Goal: Check status: Check status

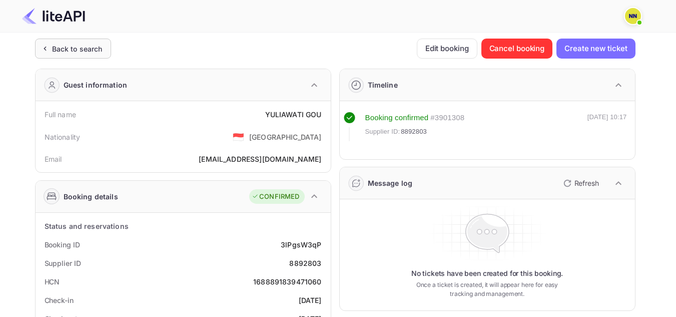
click at [60, 50] on div "Back to search" at bounding box center [77, 49] width 51 height 11
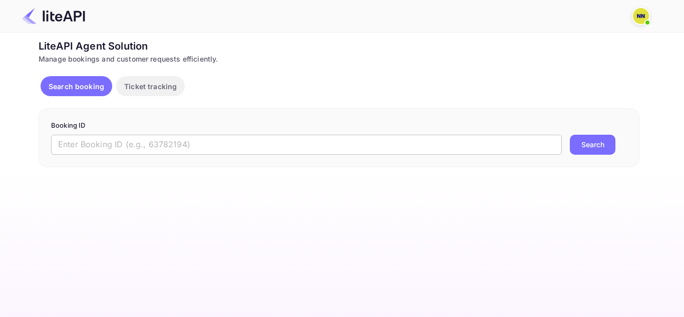
click at [287, 141] on input "text" at bounding box center [306, 145] width 511 height 20
paste input "8855695"
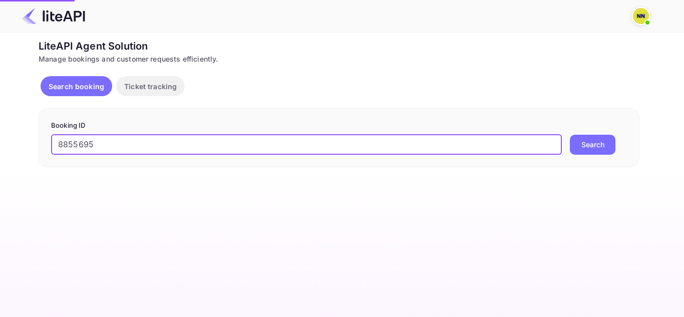
type input "8855695"
click at [621, 144] on div "8855695 ​ Search" at bounding box center [339, 145] width 576 height 20
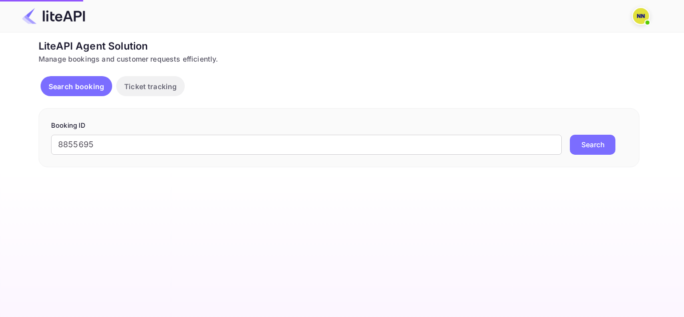
click at [591, 144] on button "Search" at bounding box center [593, 145] width 46 height 20
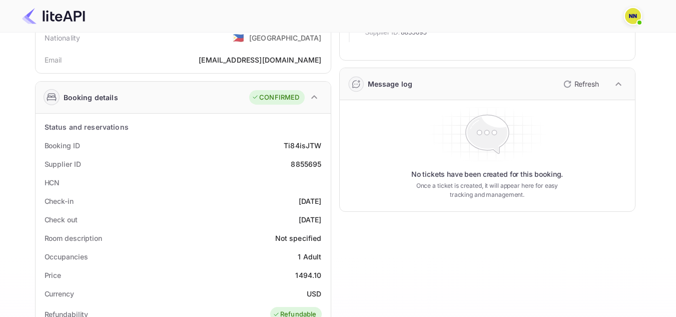
scroll to position [150, 0]
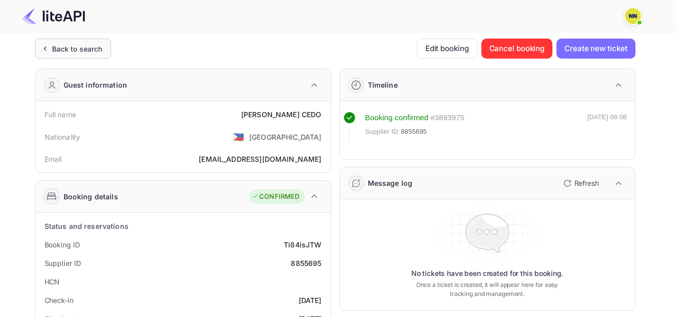
click at [89, 45] on div "Back to search" at bounding box center [77, 49] width 51 height 11
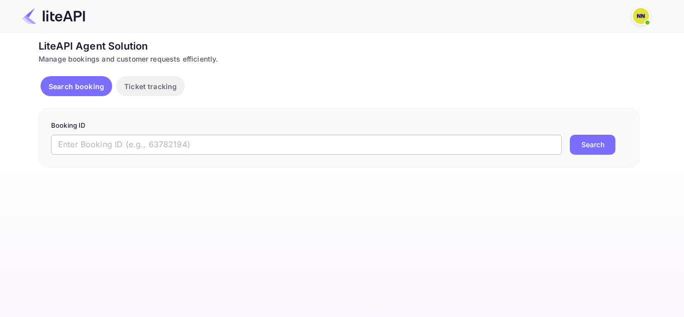
click at [178, 141] on input "text" at bounding box center [306, 145] width 511 height 20
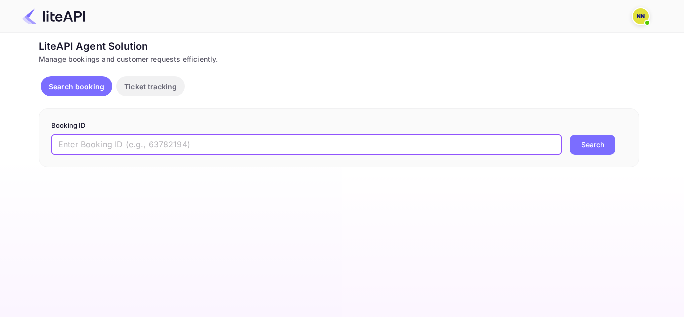
paste input "8850693"
type input "8850693"
click at [578, 142] on button "Search" at bounding box center [593, 145] width 46 height 20
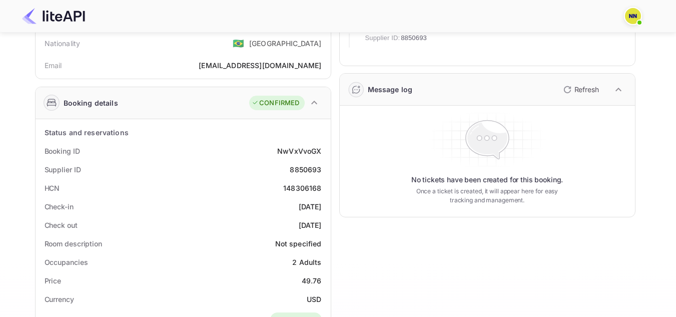
scroll to position [100, 0]
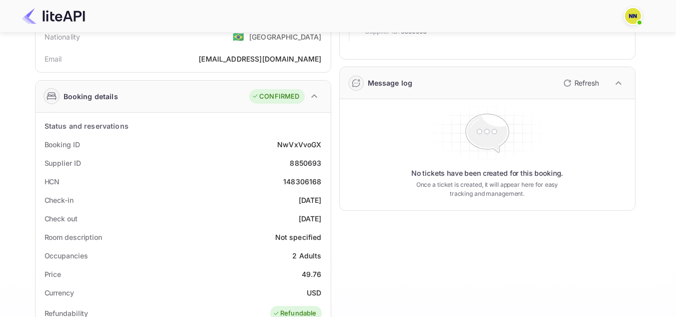
click at [304, 175] on div "HCN 148306168" at bounding box center [183, 181] width 287 height 19
copy div "148306168"
